Goal: Navigation & Orientation: Find specific page/section

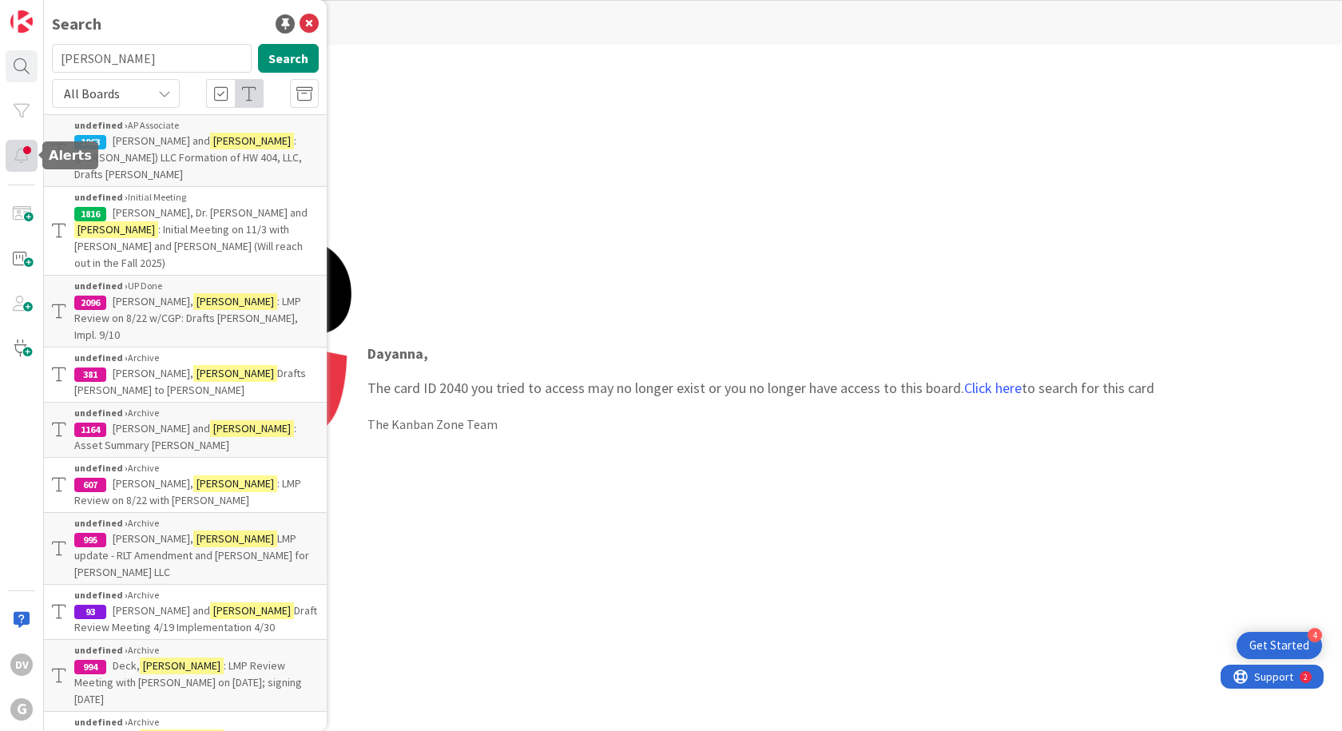
click at [12, 157] on div at bounding box center [22, 156] width 32 height 32
click at [30, 150] on div at bounding box center [22, 156] width 32 height 32
click at [27, 152] on div at bounding box center [22, 156] width 32 height 32
click at [25, 159] on div at bounding box center [22, 156] width 32 height 32
click at [24, 159] on div at bounding box center [22, 156] width 32 height 32
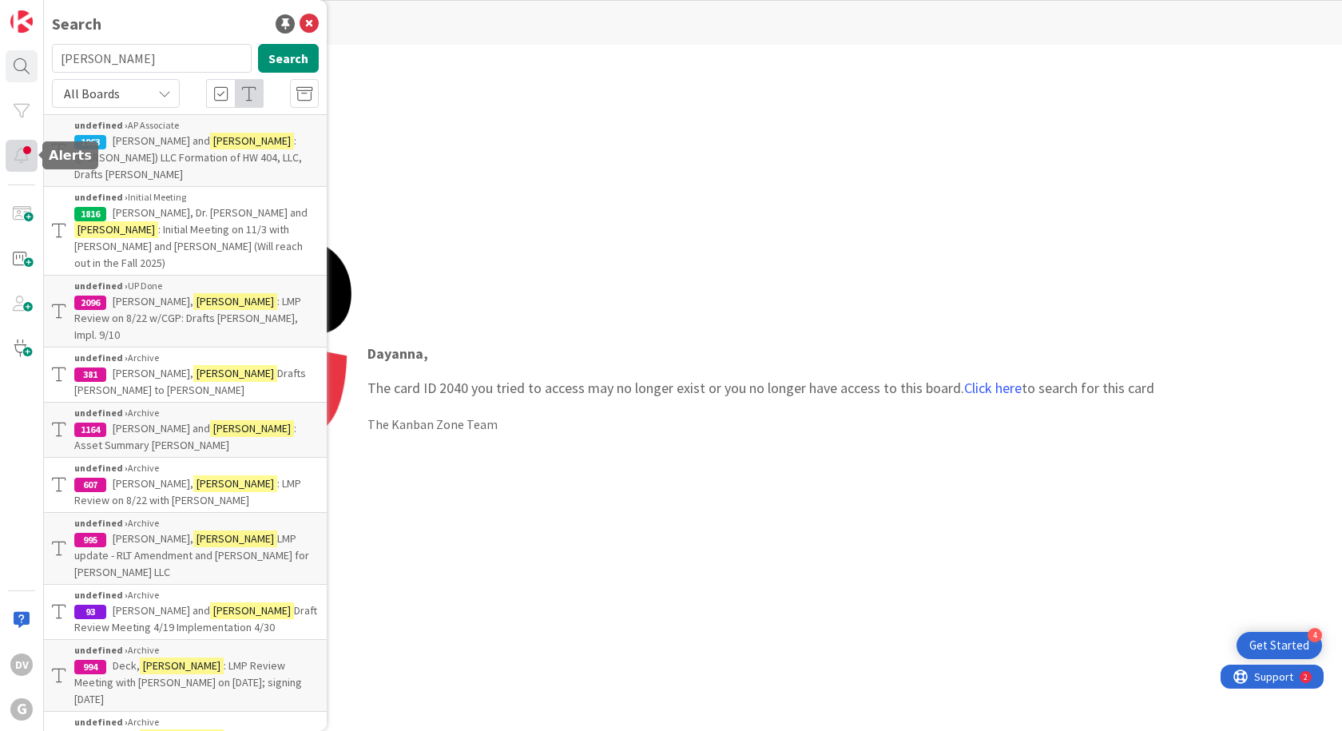
click at [24, 159] on div at bounding box center [22, 156] width 32 height 32
click at [300, 20] on icon at bounding box center [309, 23] width 19 height 19
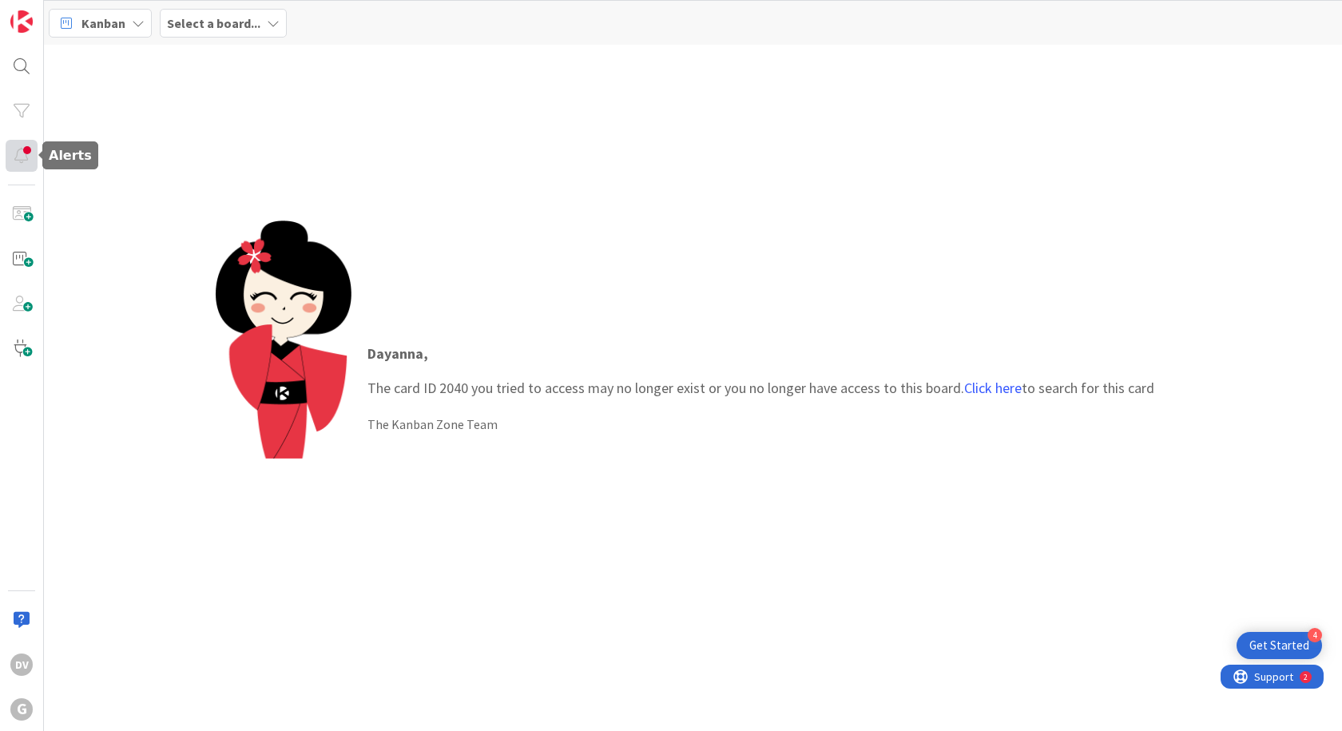
click at [18, 153] on div at bounding box center [22, 156] width 32 height 32
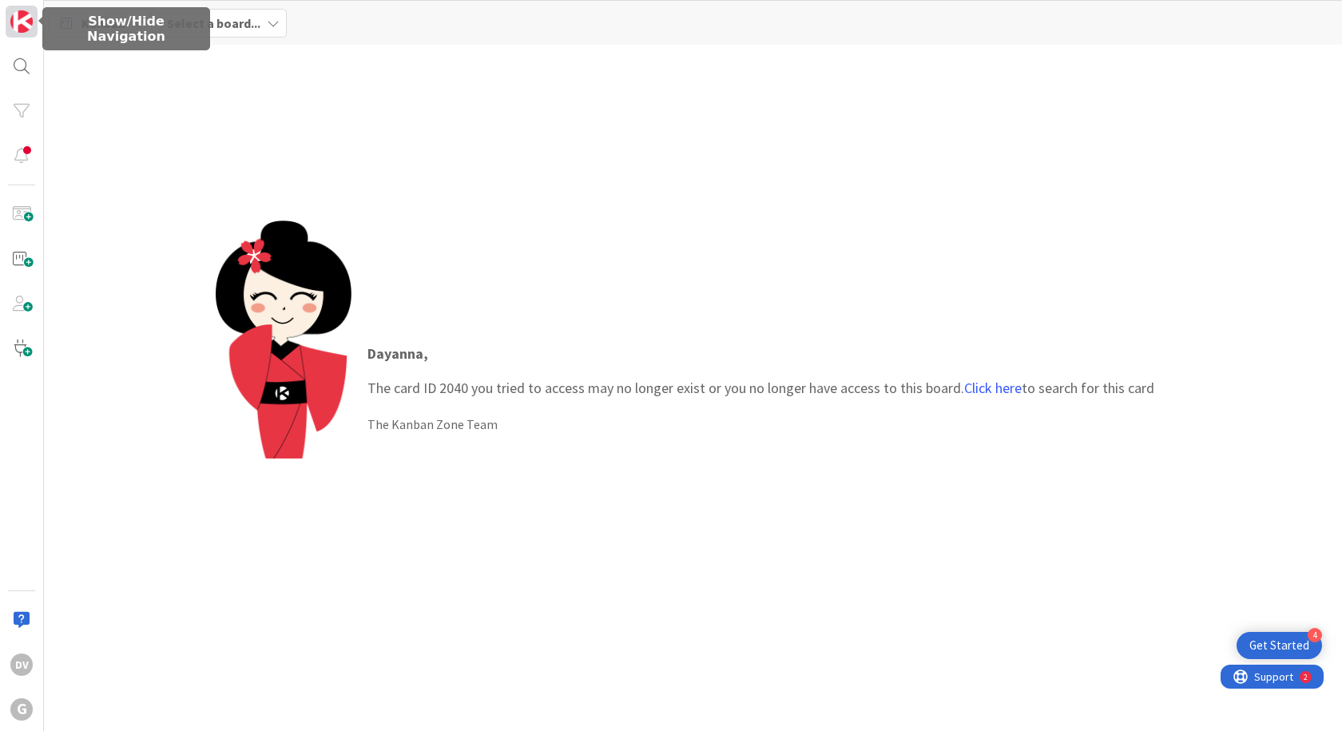
click at [27, 26] on img at bounding box center [21, 21] width 22 height 22
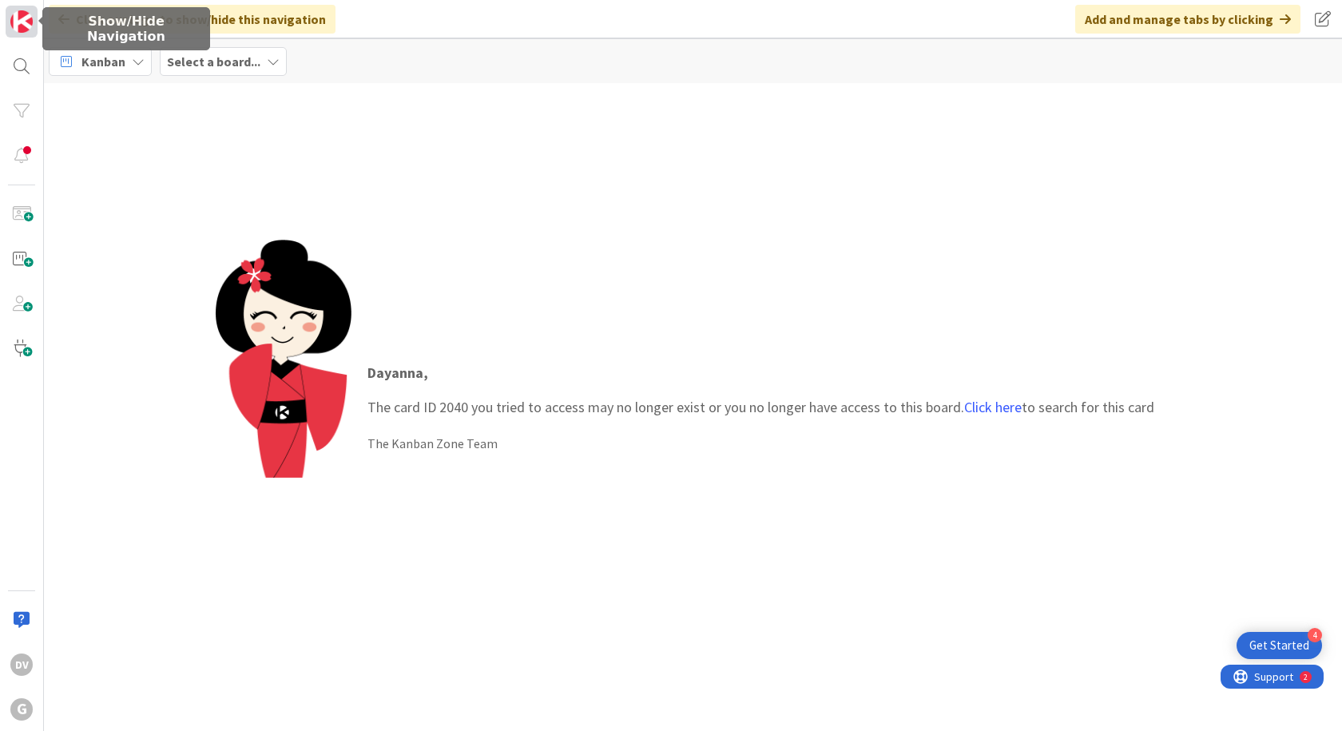
click at [10, 32] on img at bounding box center [21, 21] width 22 height 22
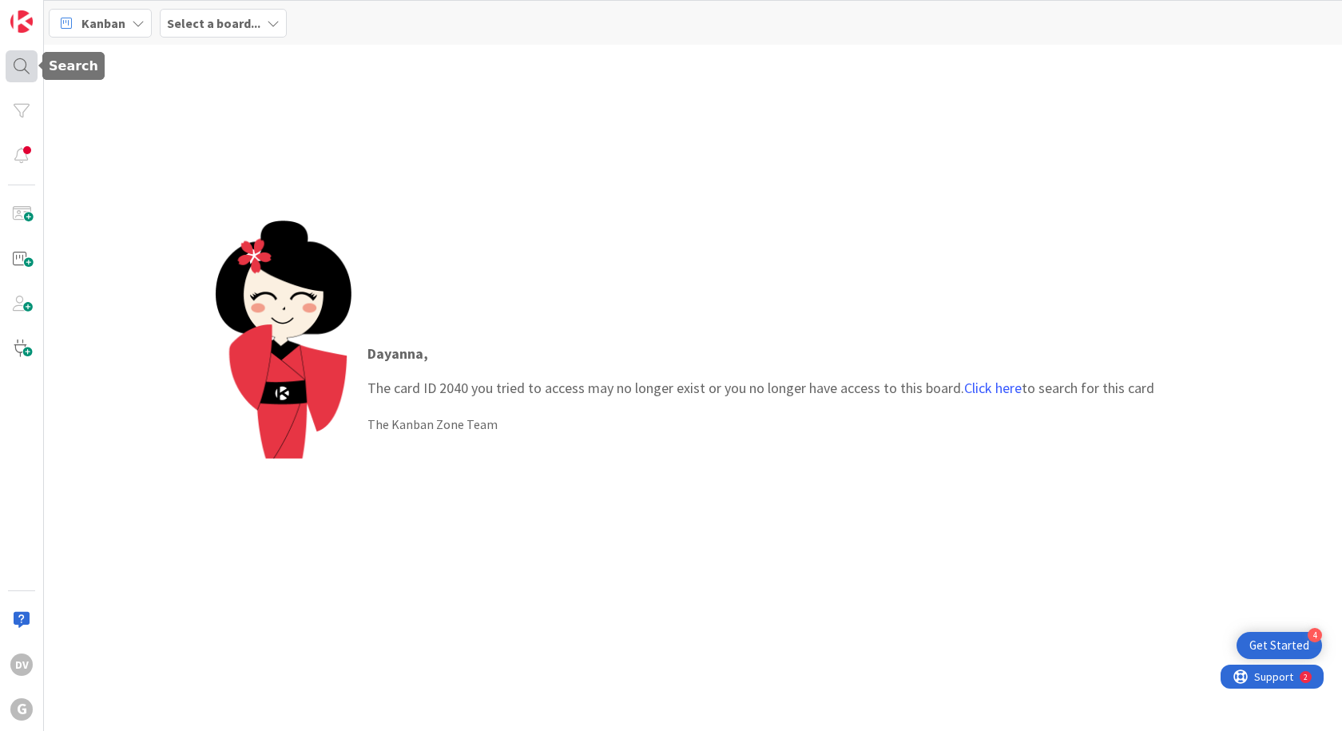
click at [10, 62] on div at bounding box center [22, 66] width 32 height 32
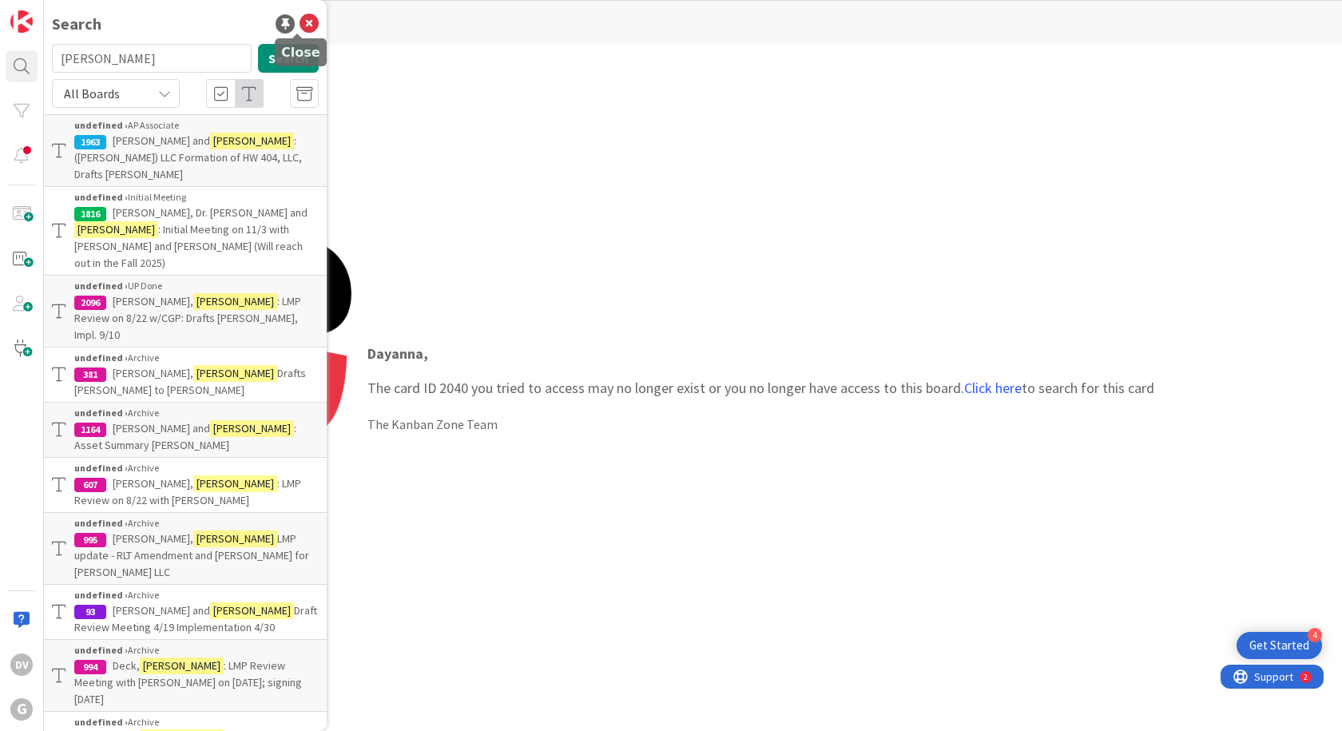
click at [301, 22] on icon at bounding box center [309, 23] width 19 height 19
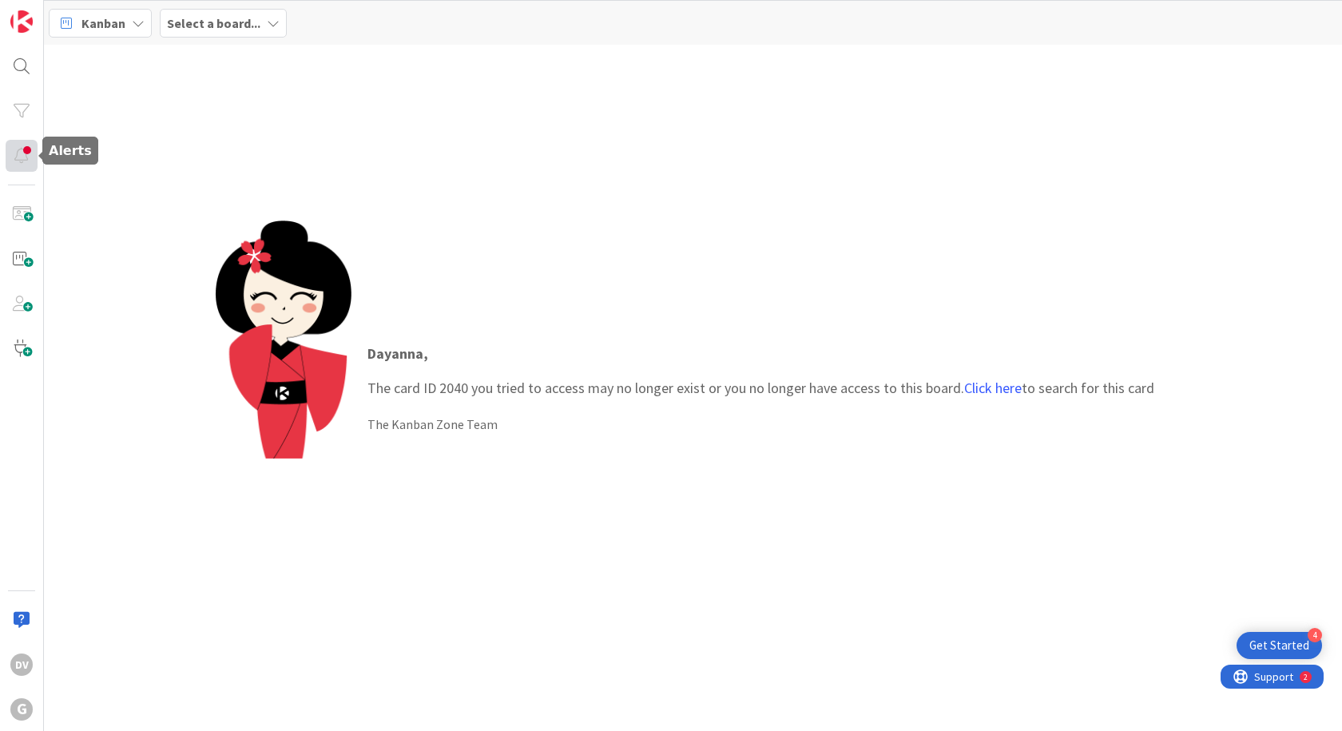
click at [36, 153] on div at bounding box center [22, 156] width 32 height 32
click at [22, 657] on div "DV" at bounding box center [21, 665] width 22 height 22
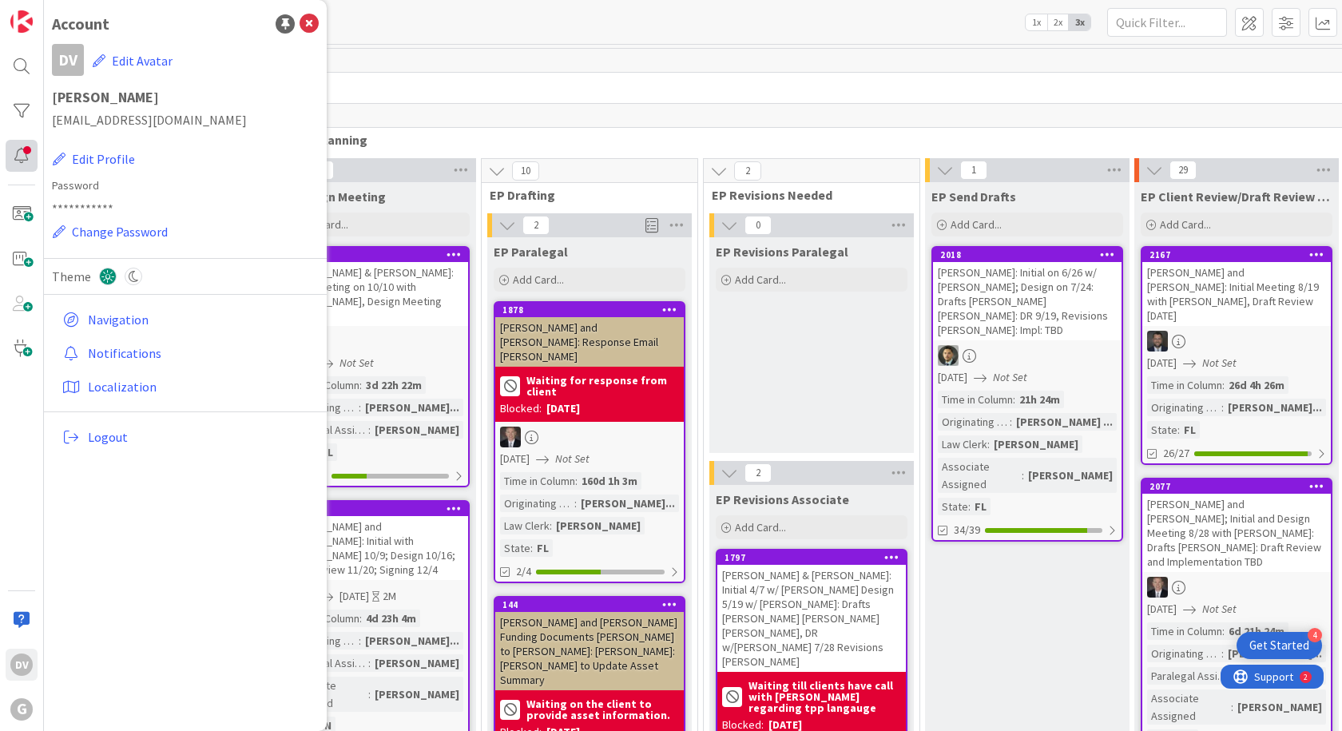
click at [18, 157] on div at bounding box center [22, 156] width 32 height 32
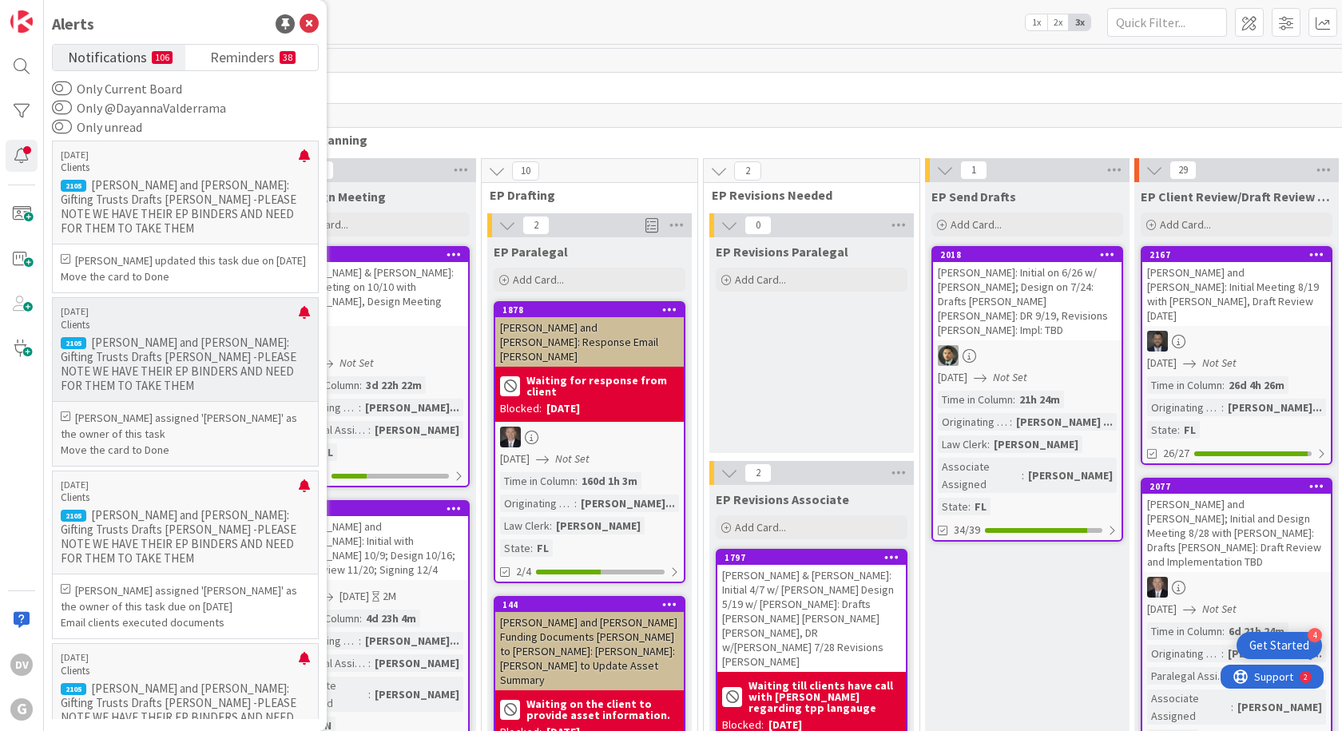
click at [141, 348] on p "[PERSON_NAME] and [PERSON_NAME]: Gifting Trusts Drafts [PERSON_NAME] -PLEASE NO…" at bounding box center [185, 365] width 249 height 58
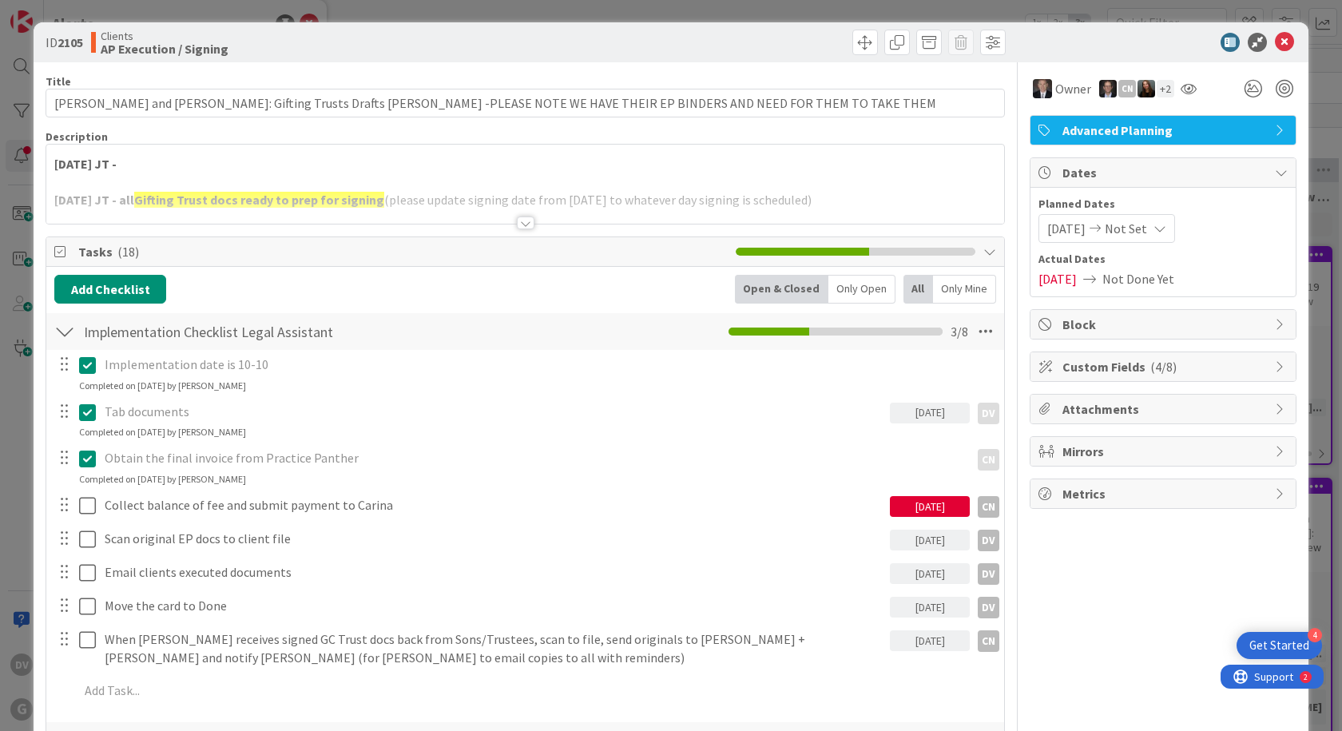
click at [510, 217] on div at bounding box center [525, 203] width 958 height 41
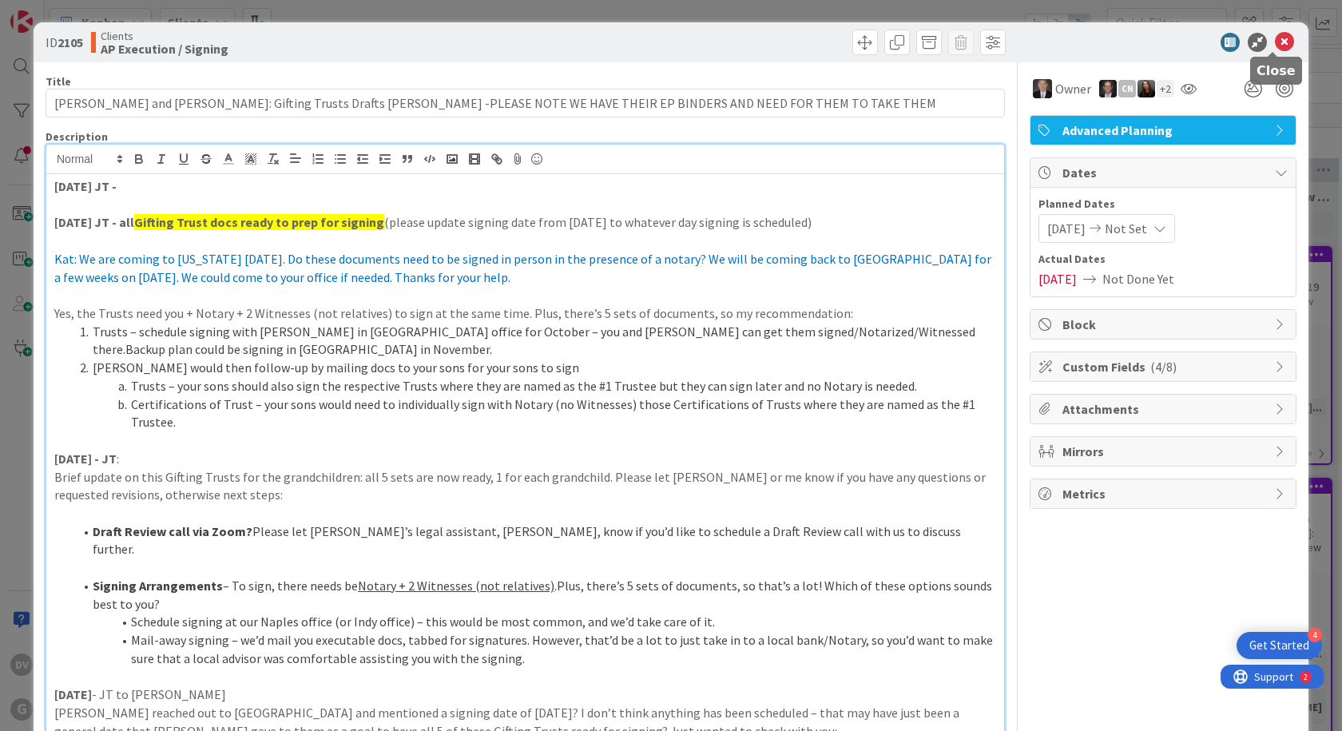
click at [1275, 42] on icon at bounding box center [1284, 42] width 19 height 19
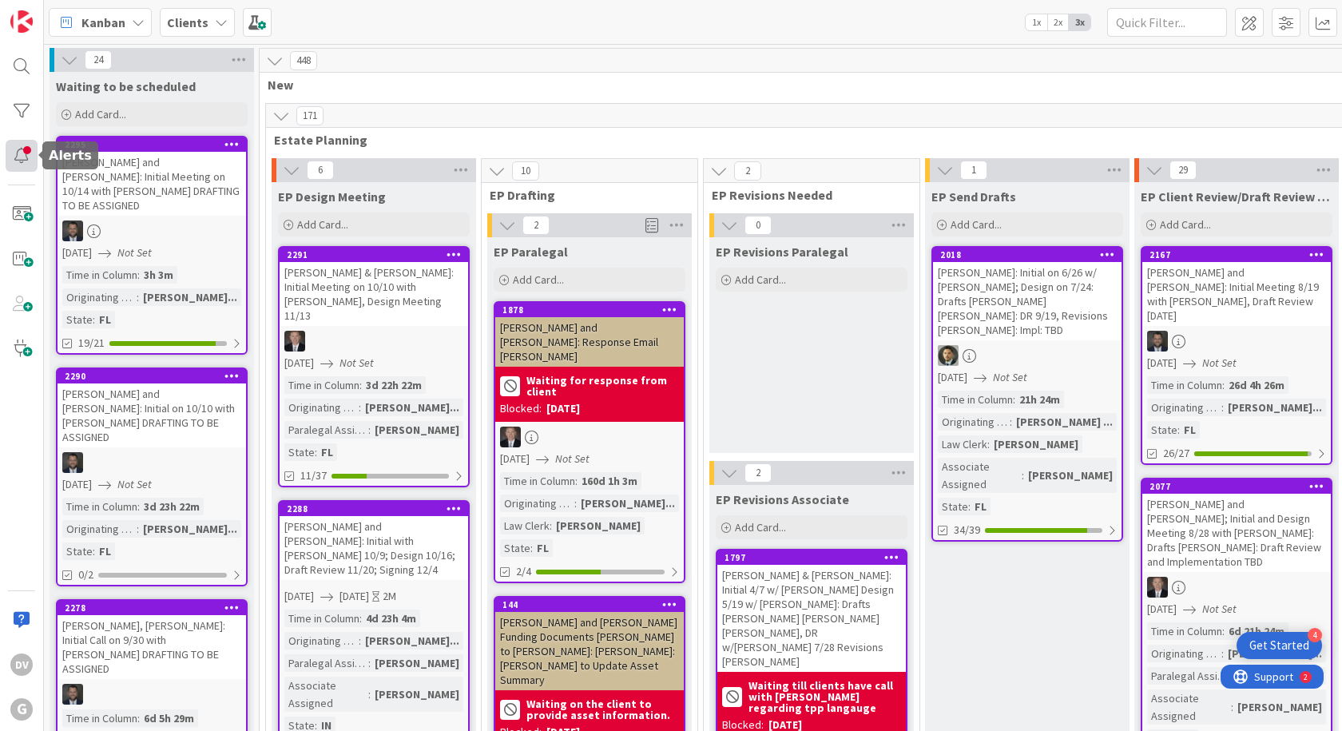
click at [27, 149] on div at bounding box center [22, 156] width 32 height 32
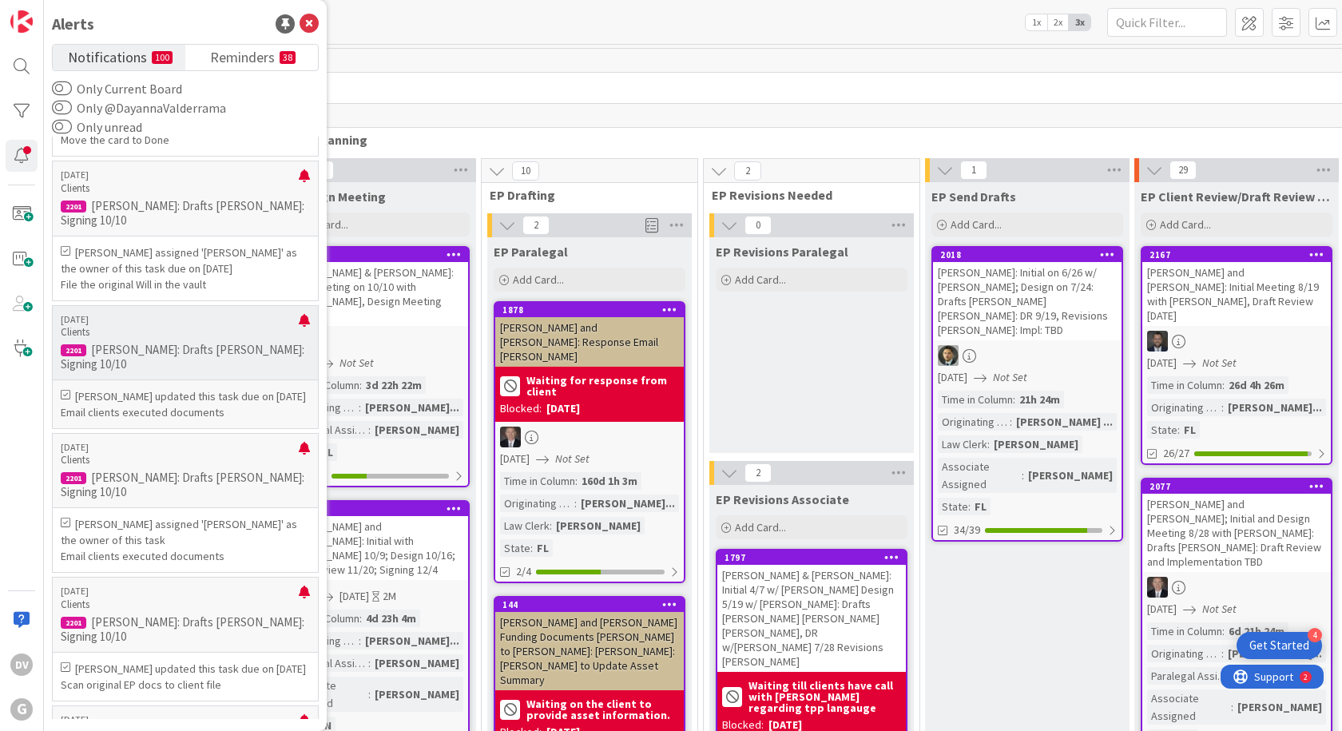
scroll to position [1438, 0]
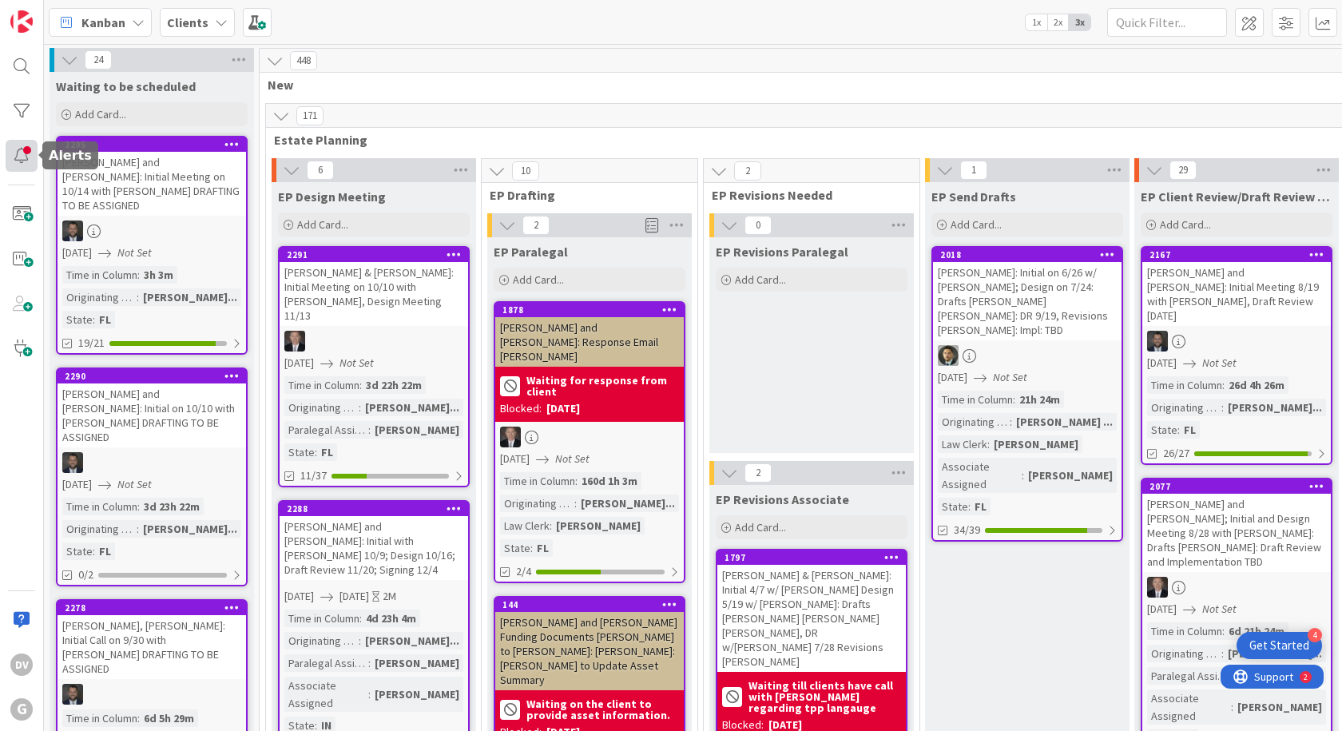
click at [26, 161] on div at bounding box center [22, 156] width 32 height 32
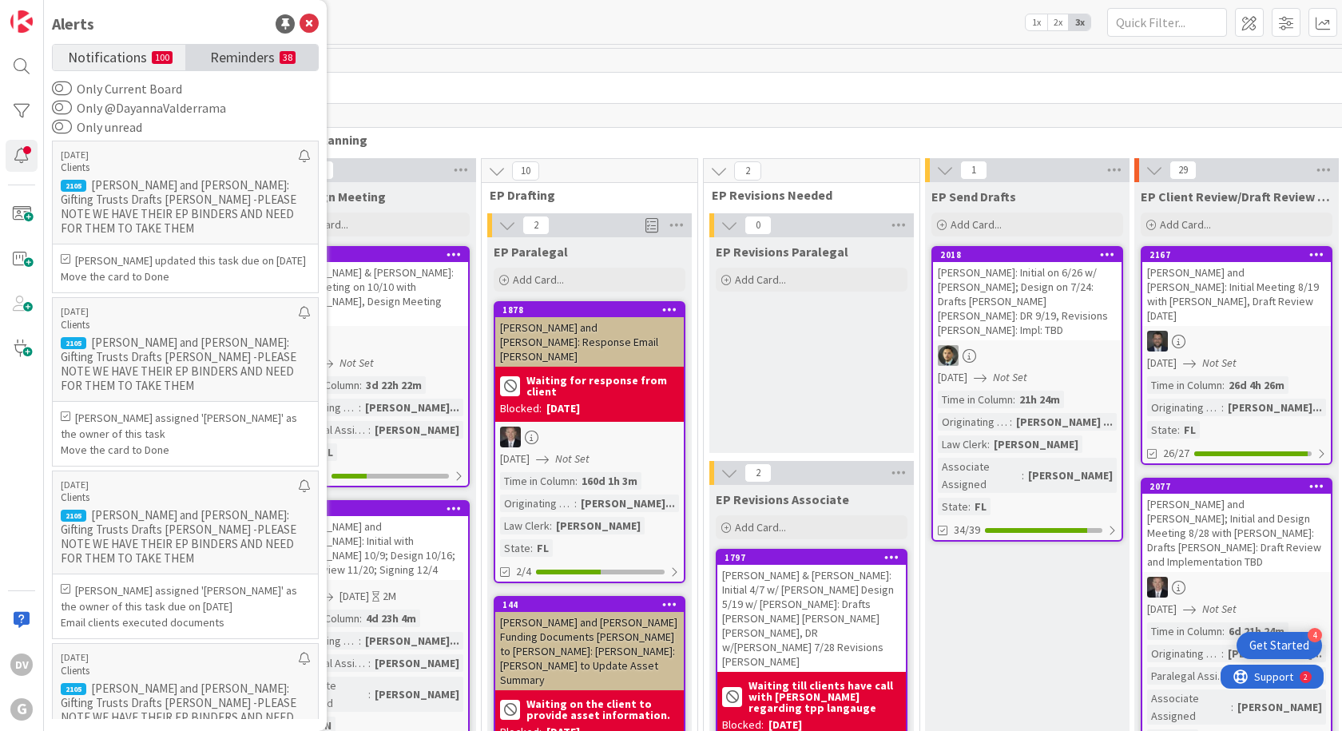
click at [214, 58] on span "Reminders" at bounding box center [242, 56] width 65 height 22
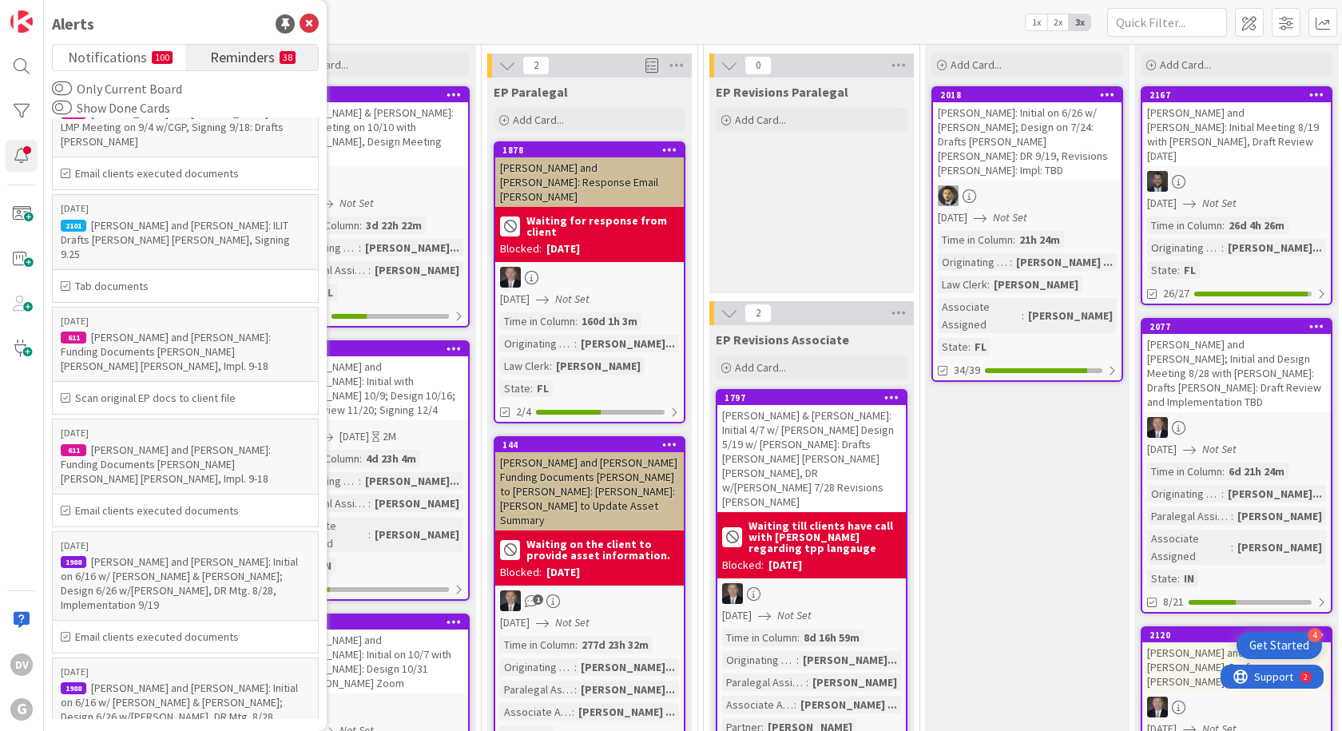
scroll to position [240, 0]
